Goal: Information Seeking & Learning: Learn about a topic

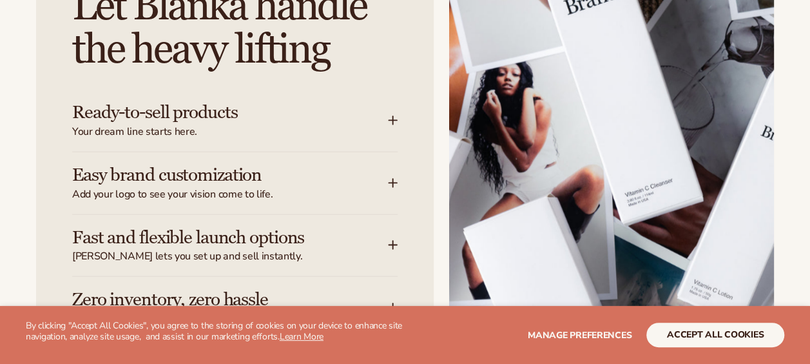
scroll to position [1532, 0]
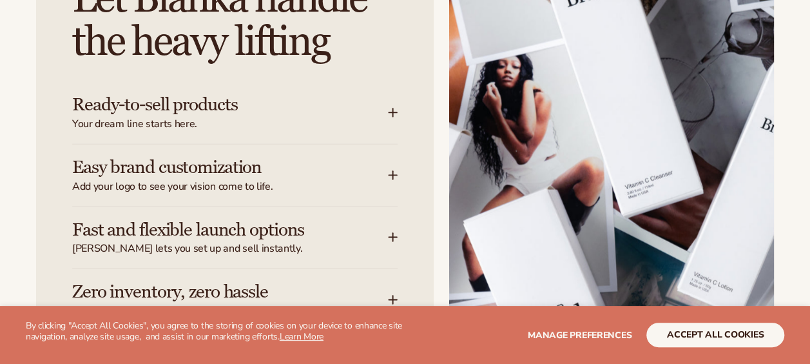
drag, startPoint x: 809, startPoint y: 112, endPoint x: 810, endPoint y: 120, distance: 7.8
click at [323, 103] on h3 "Ready-to-sell products" at bounding box center [210, 105] width 277 height 20
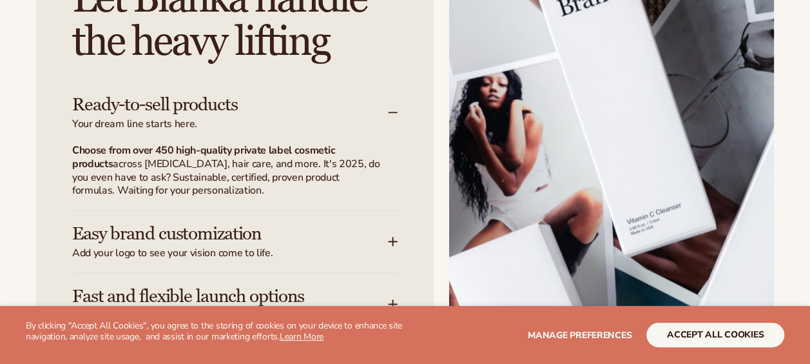
click at [323, 103] on h3 "Ready-to-sell products" at bounding box center [210, 105] width 277 height 20
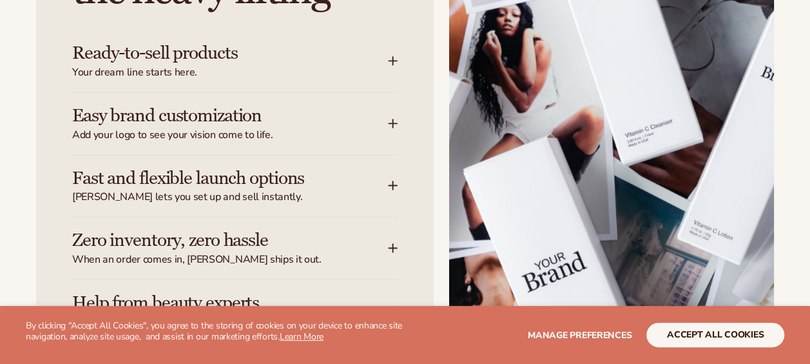
scroll to position [1613, 0]
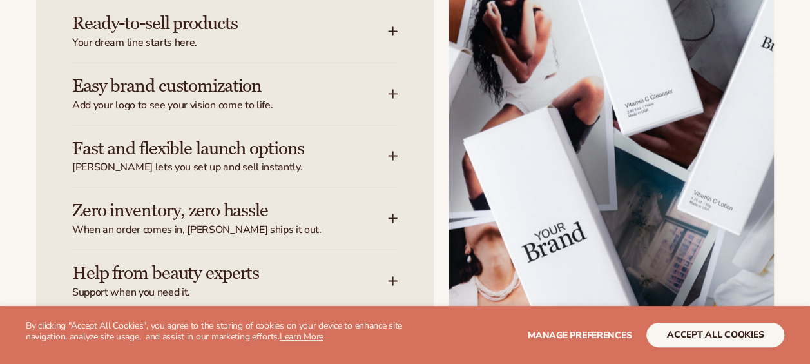
click at [171, 92] on h3 "Easy brand customization" at bounding box center [210, 86] width 277 height 20
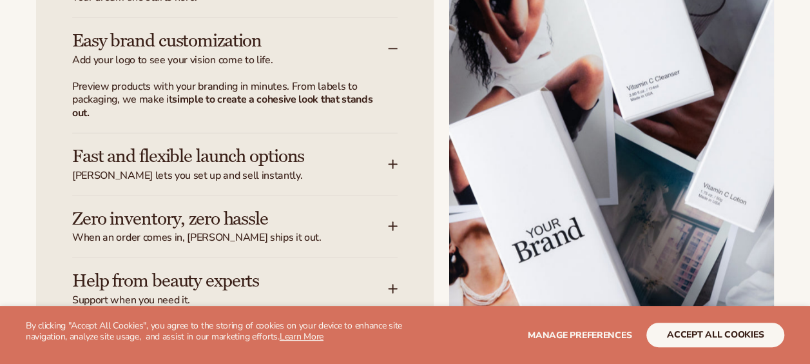
scroll to position [1688, 0]
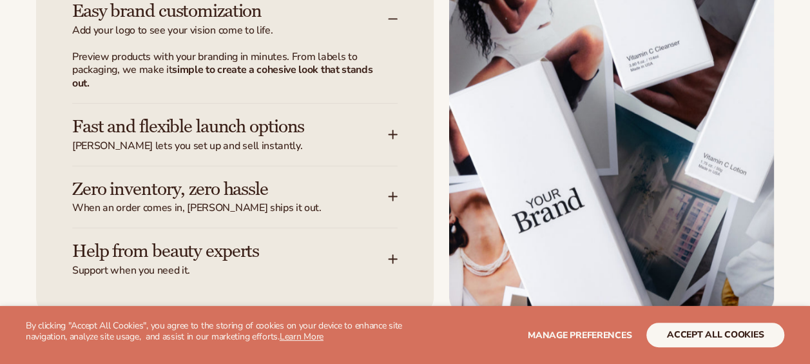
click at [298, 143] on span "Blanka lets you set up and sell instantly." at bounding box center [230, 146] width 316 height 14
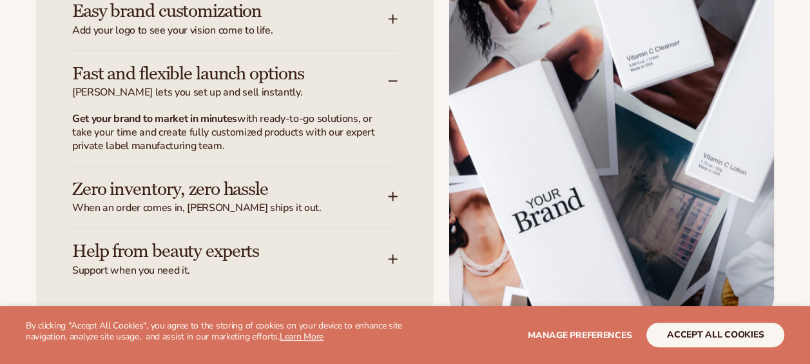
click at [316, 193] on h3 "Zero inventory, zero hassle" at bounding box center [210, 189] width 277 height 20
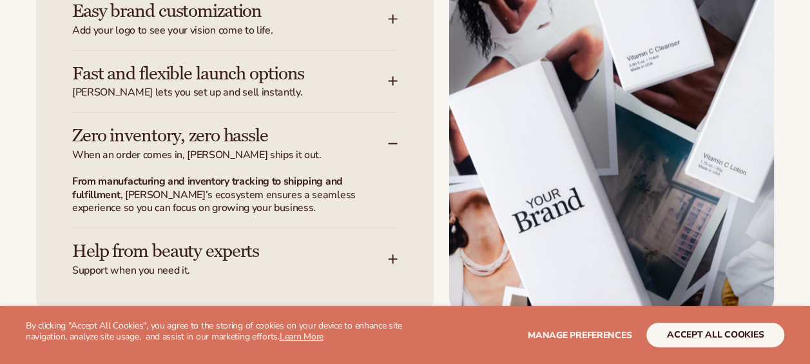
click at [365, 148] on span "When an order comes in, Blanka ships it out." at bounding box center [230, 155] width 316 height 14
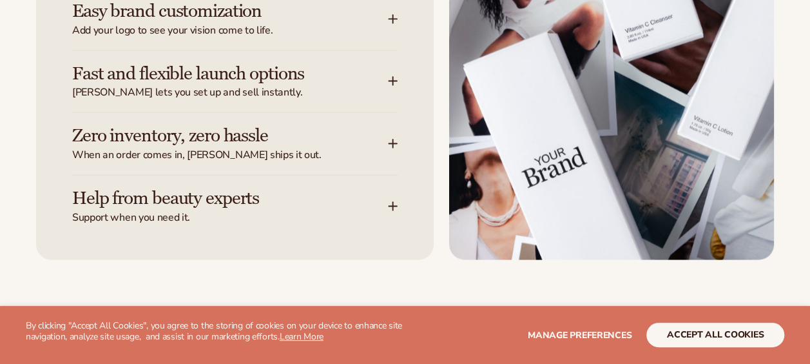
click at [307, 220] on span "Support when you need it." at bounding box center [230, 218] width 316 height 14
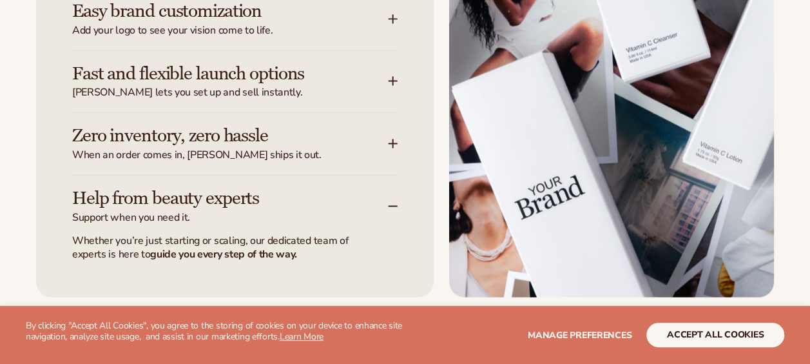
click at [356, 204] on div "Help from beauty experts Support when you need it." at bounding box center [230, 206] width 316 height 36
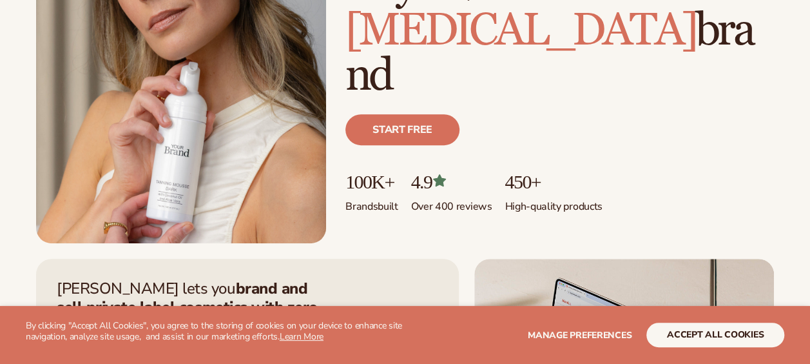
scroll to position [0, 0]
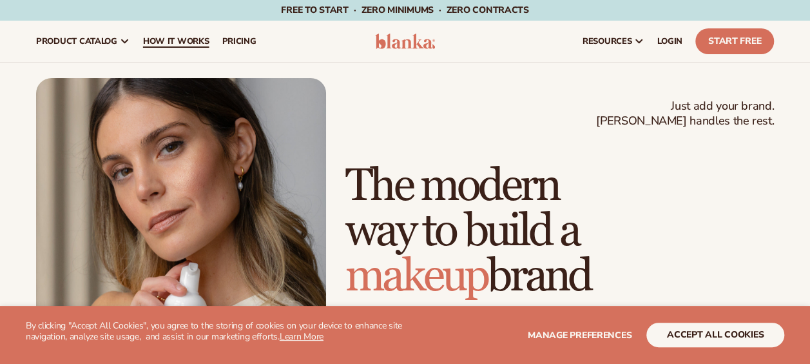
click at [188, 44] on span "How It Works" at bounding box center [176, 41] width 66 height 10
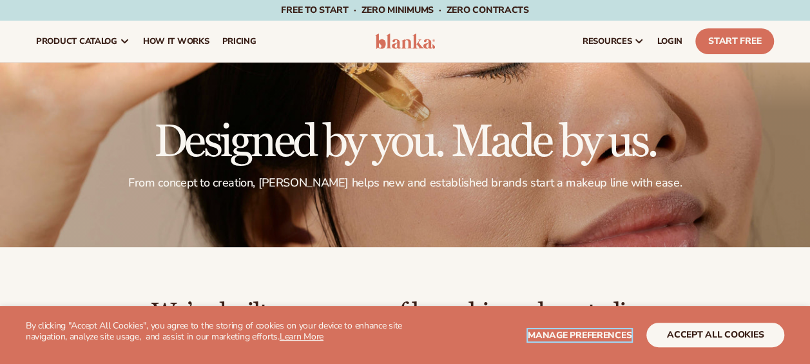
click at [590, 338] on span "Manage preferences" at bounding box center [580, 335] width 104 height 12
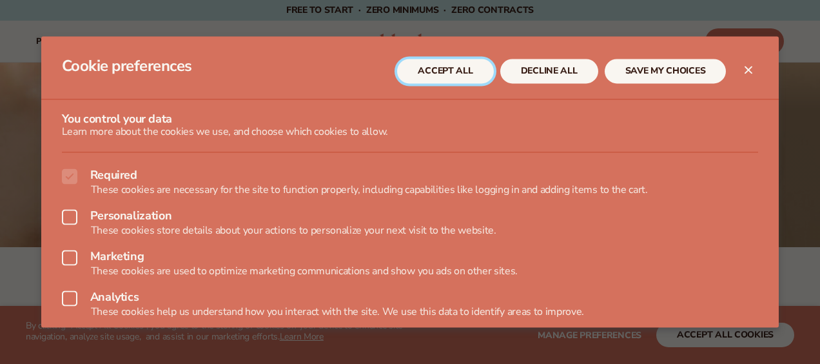
click at [442, 68] on button "ACCEPT ALL" at bounding box center [445, 71] width 96 height 24
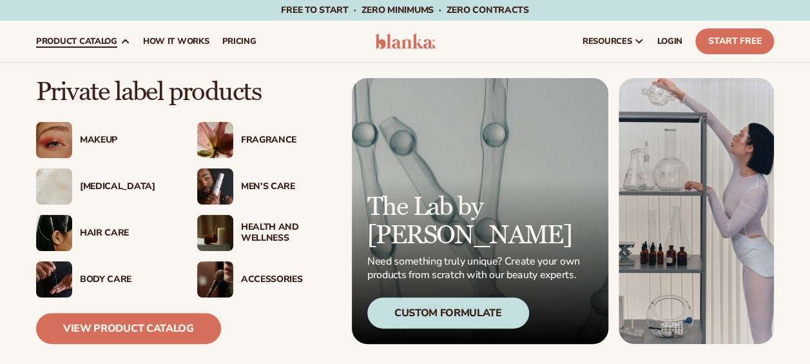
click at [96, 184] on div "[MEDICAL_DATA]" at bounding box center [126, 186] width 92 height 11
